Goal: Task Accomplishment & Management: Use online tool/utility

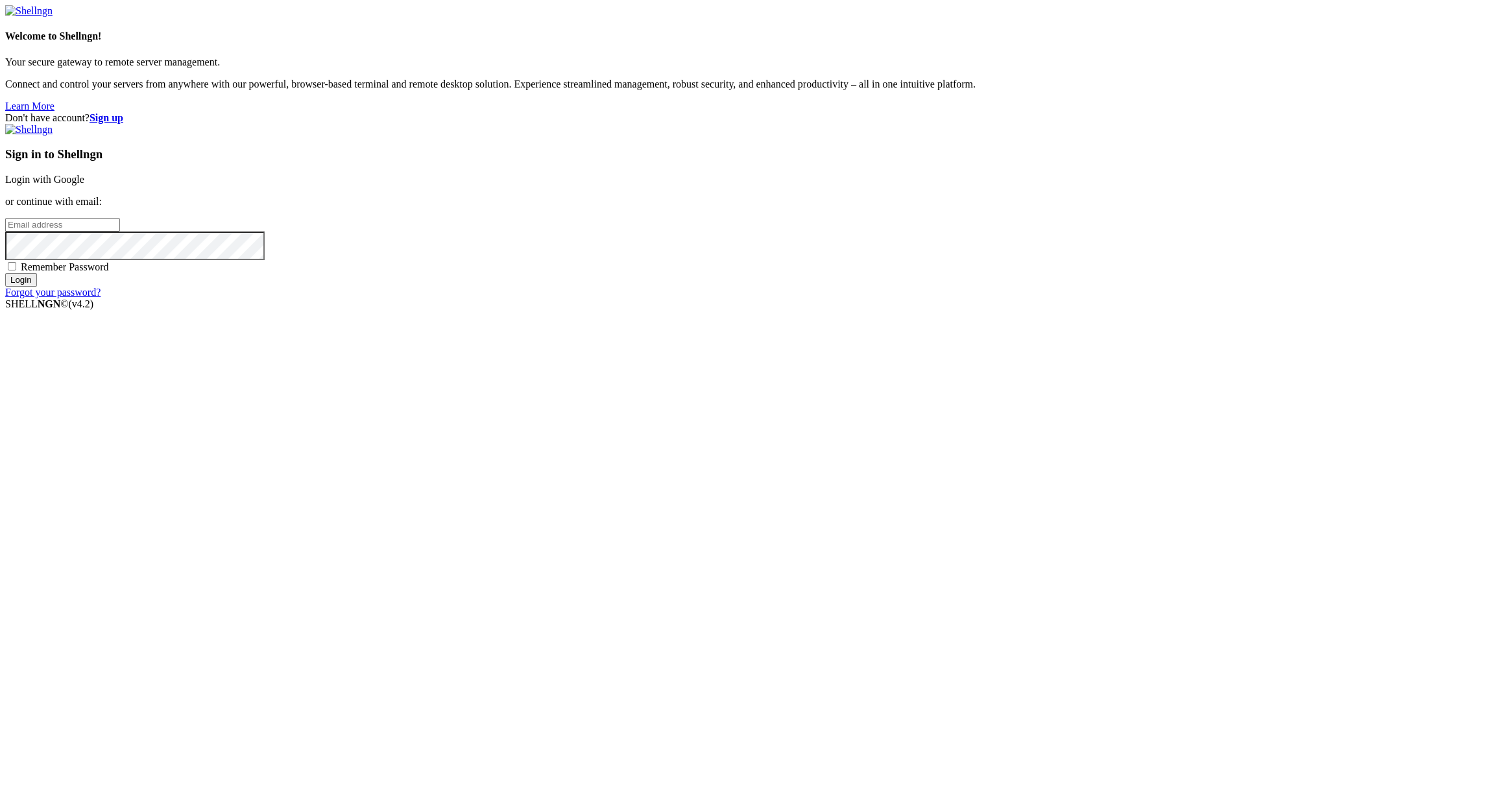
click at [84, 185] on link "Login with Google" at bounding box center [44, 179] width 79 height 11
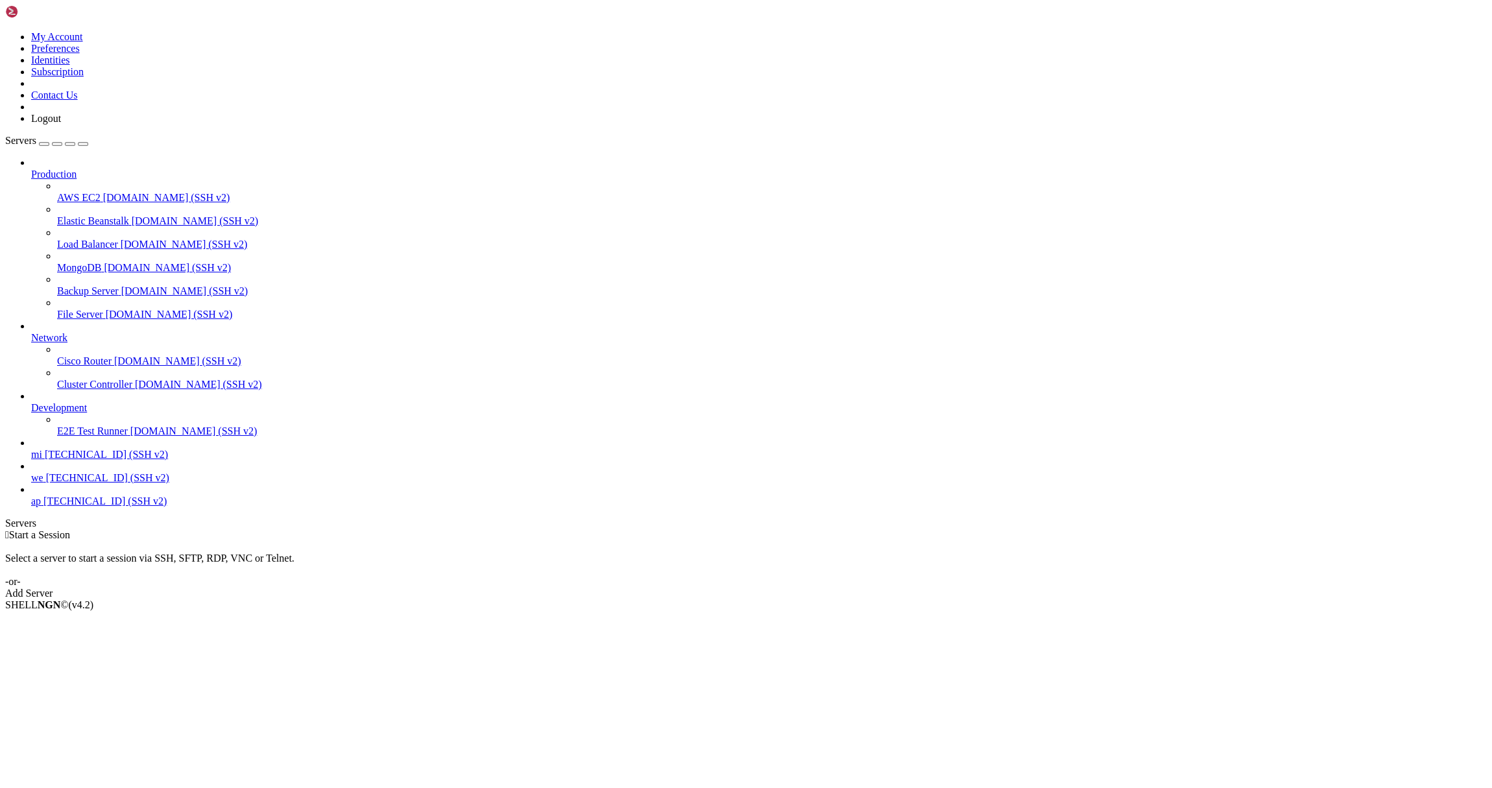
click at [95, 483] on span "[TECHNICAL_ID] (SSH v2)" at bounding box center [107, 477] width 123 height 11
click at [43, 483] on span "we" at bounding box center [37, 477] width 12 height 11
click at [57, 483] on span "[TECHNICAL_ID] (SSH v2)" at bounding box center [107, 477] width 123 height 11
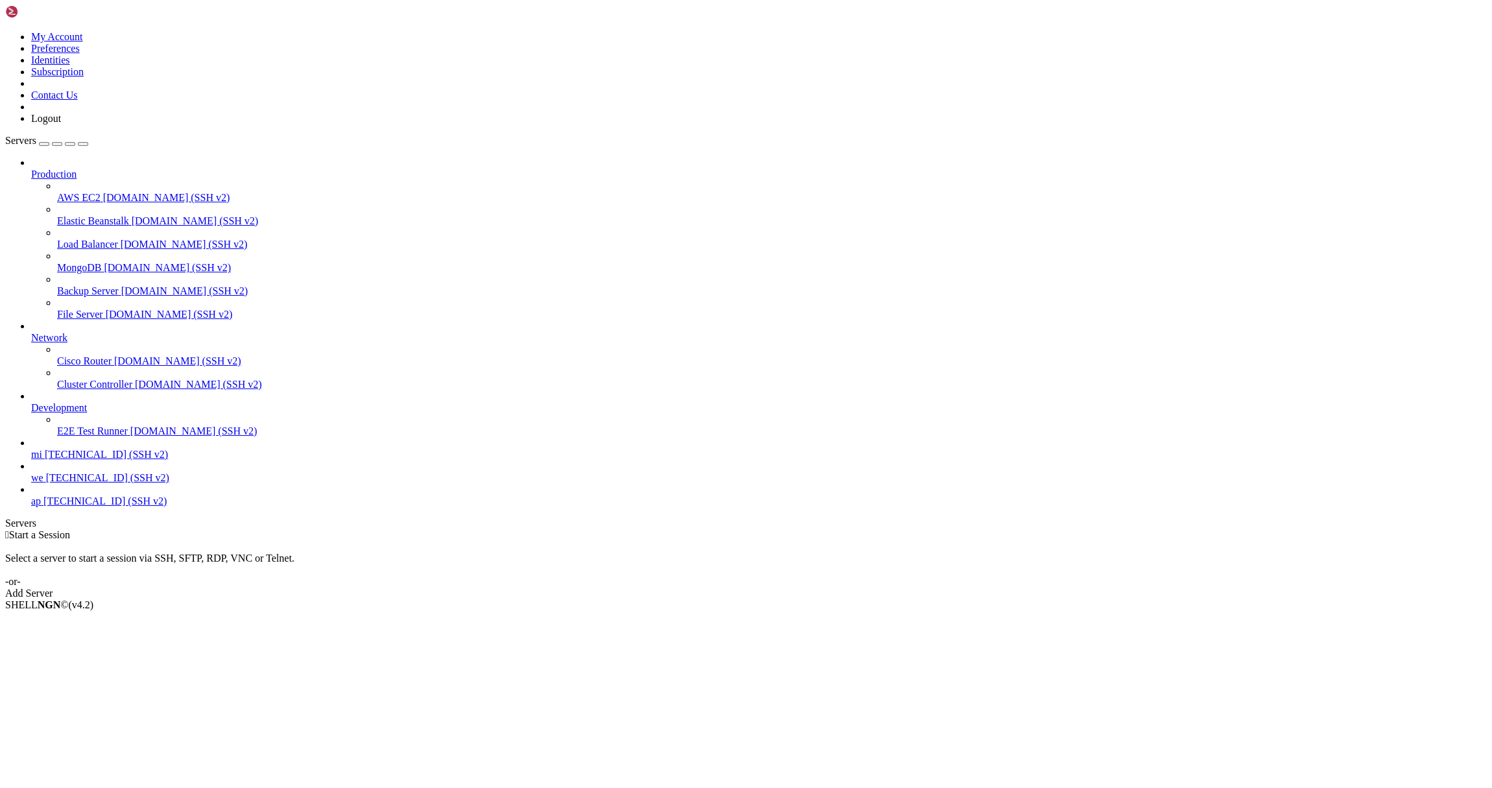
click at [57, 483] on span "[TECHNICAL_ID] (SSH v2)" at bounding box center [107, 477] width 123 height 11
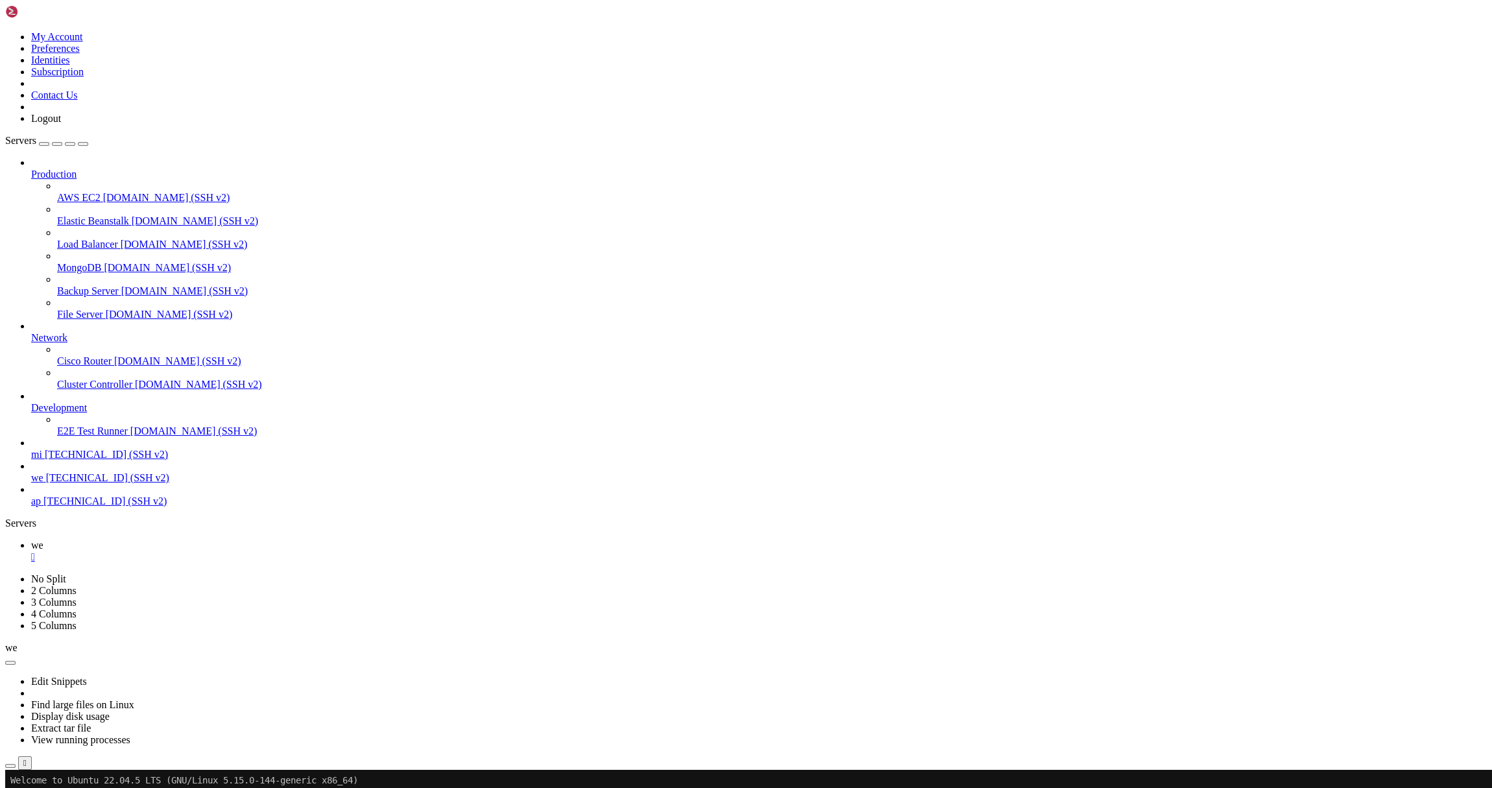
click at [10, 766] on icon "button" at bounding box center [10, 766] width 0 height 0
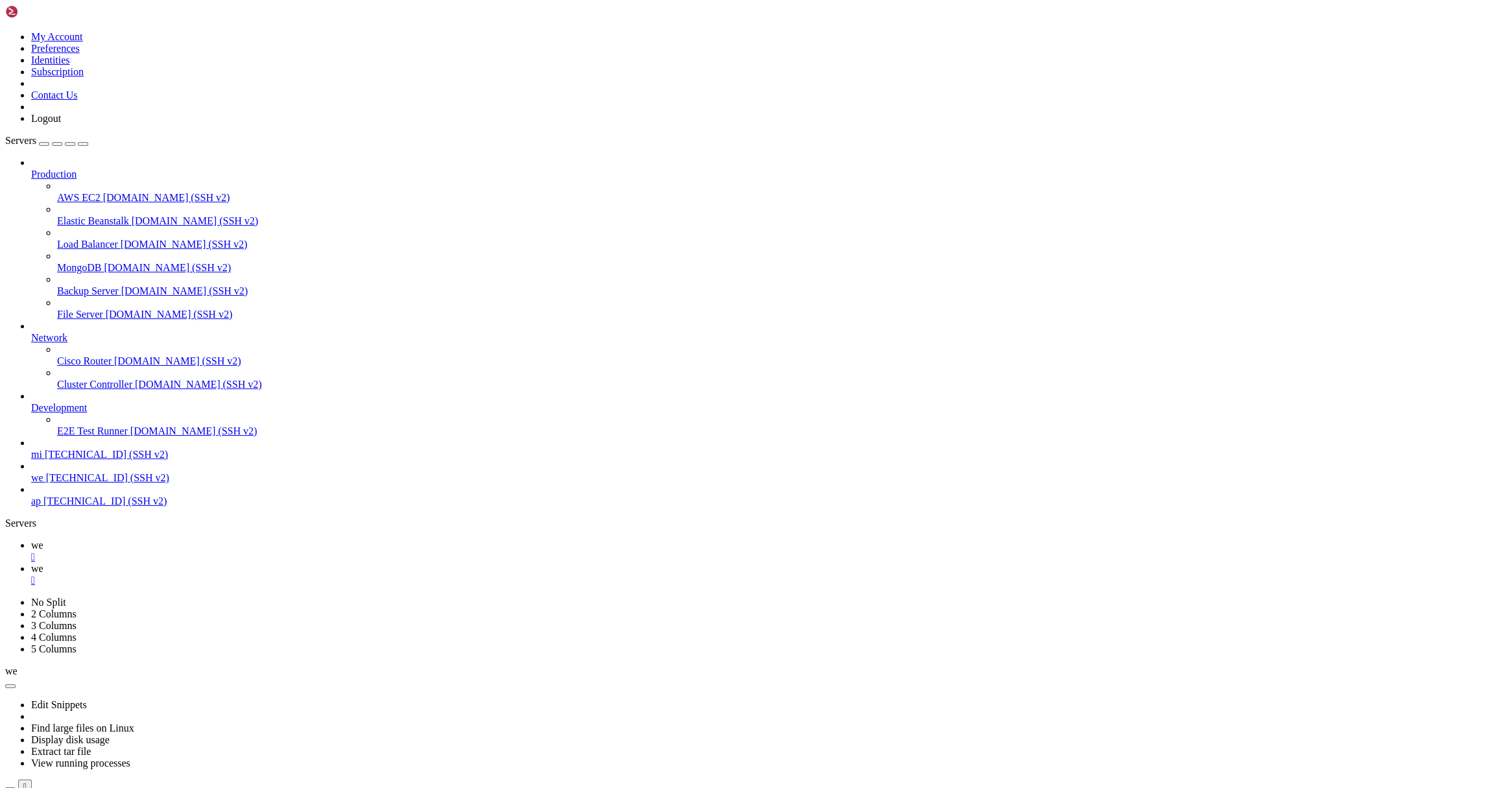
scroll to position [542, 0]
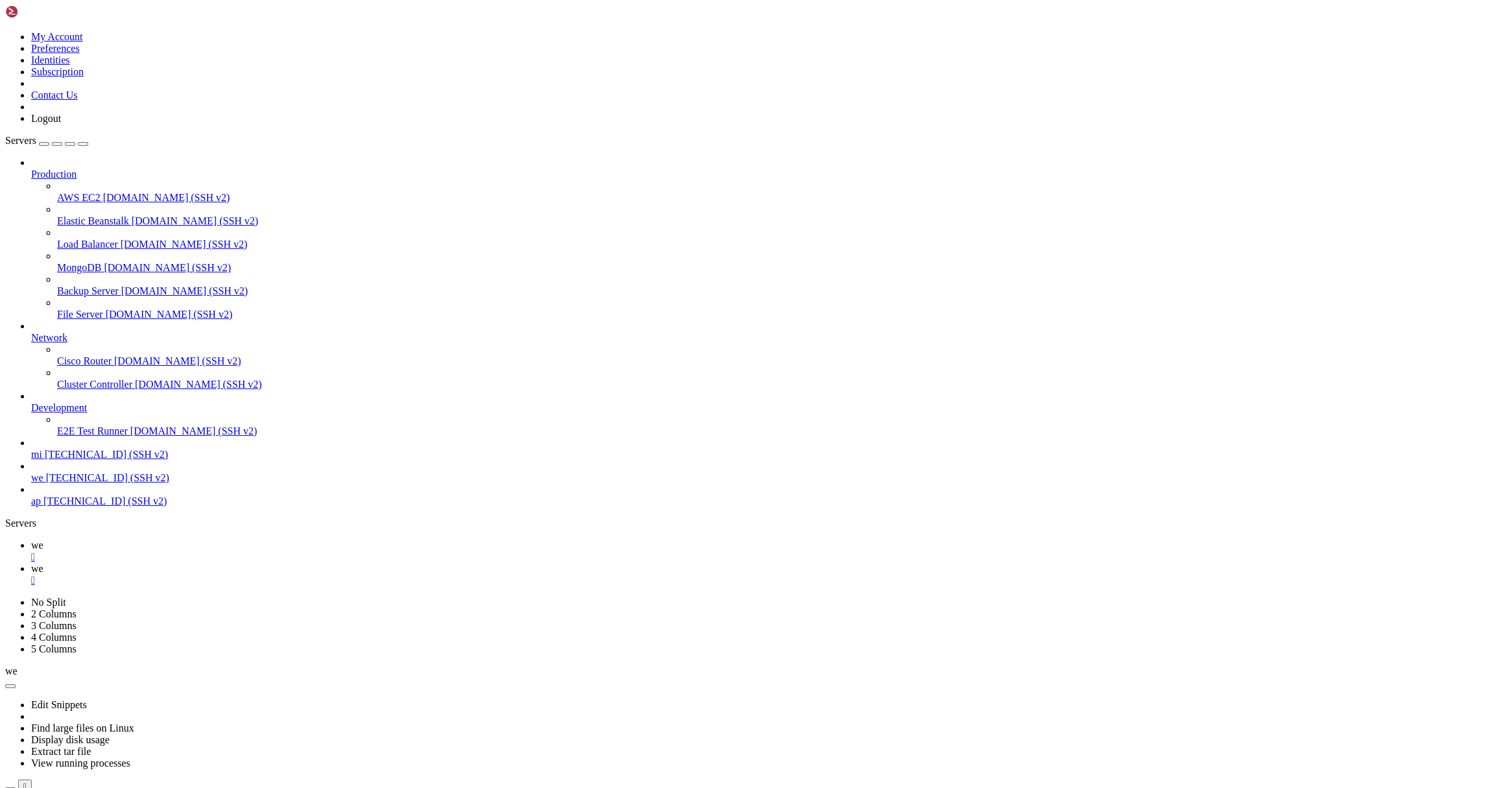
type input "/root/Piar-Flow"
type textarea "import asyncio"
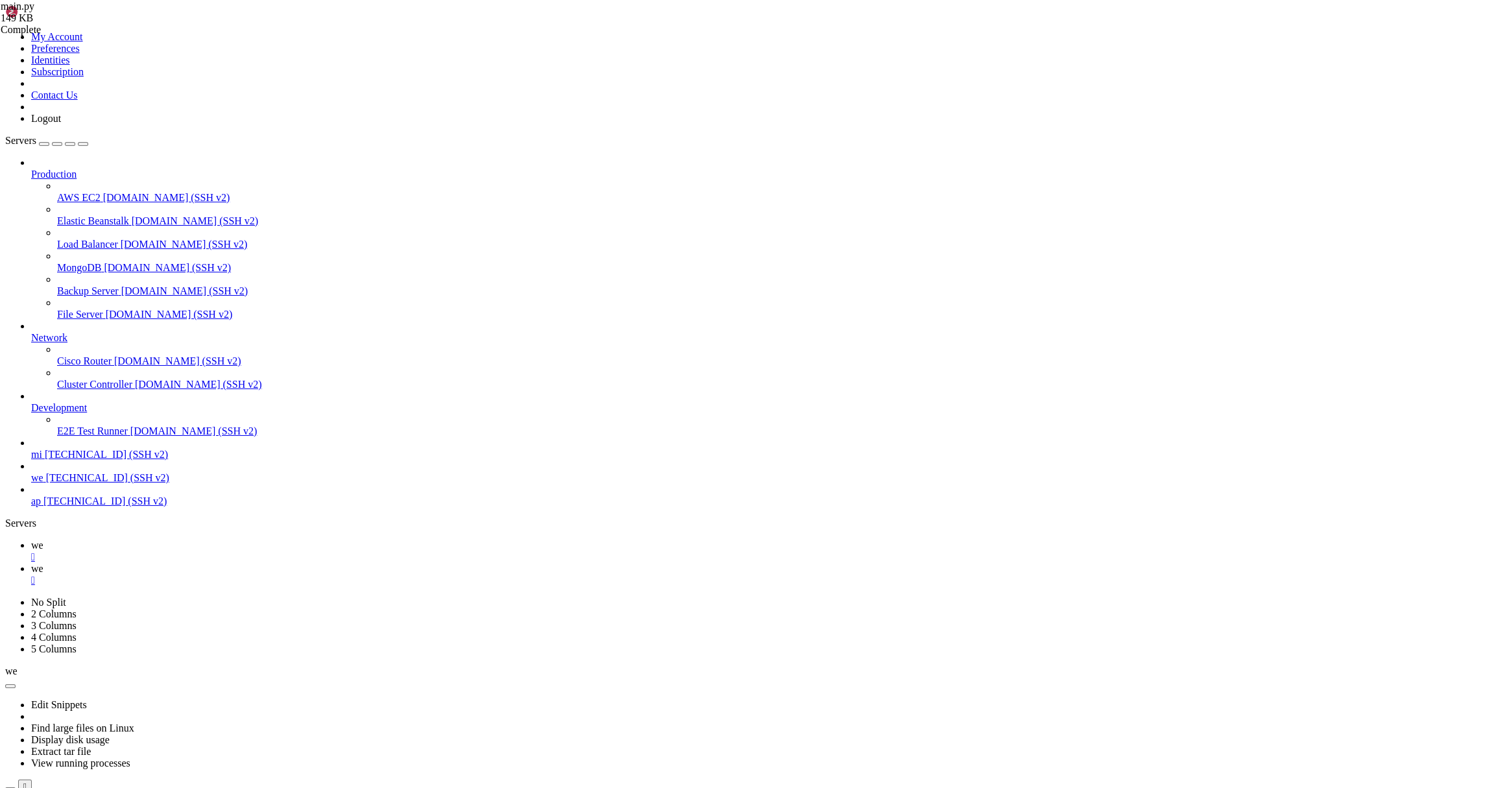
scroll to position [147, 0]
